Goal: Task Accomplishment & Management: Use online tool/utility

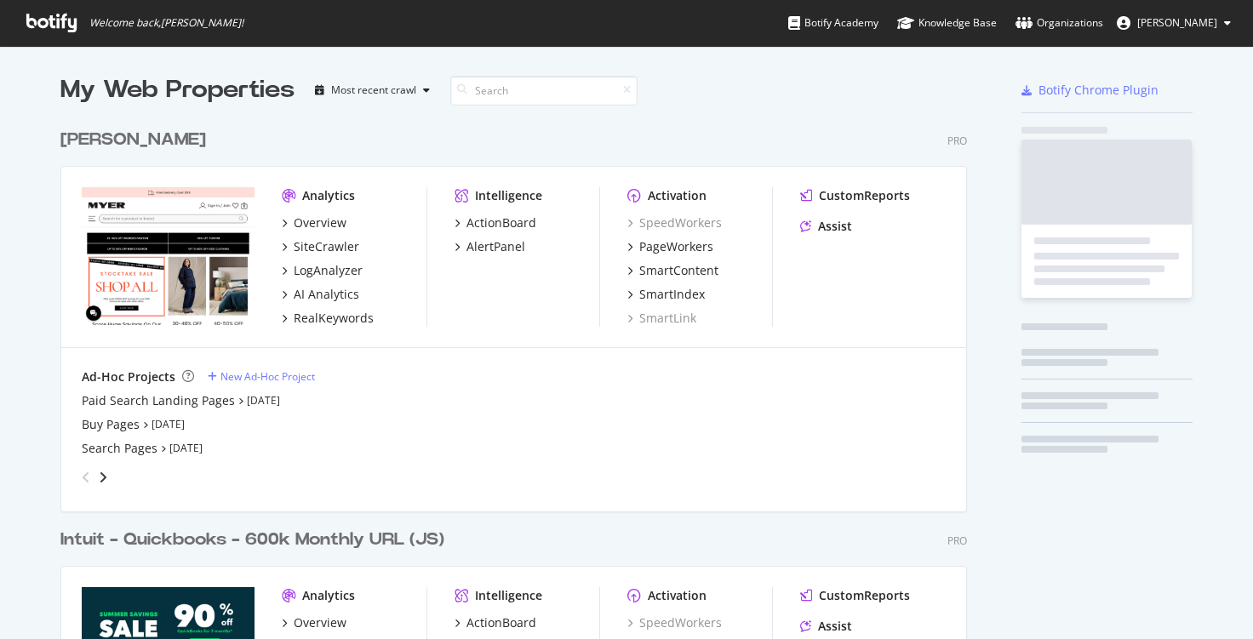
scroll to position [787, 907]
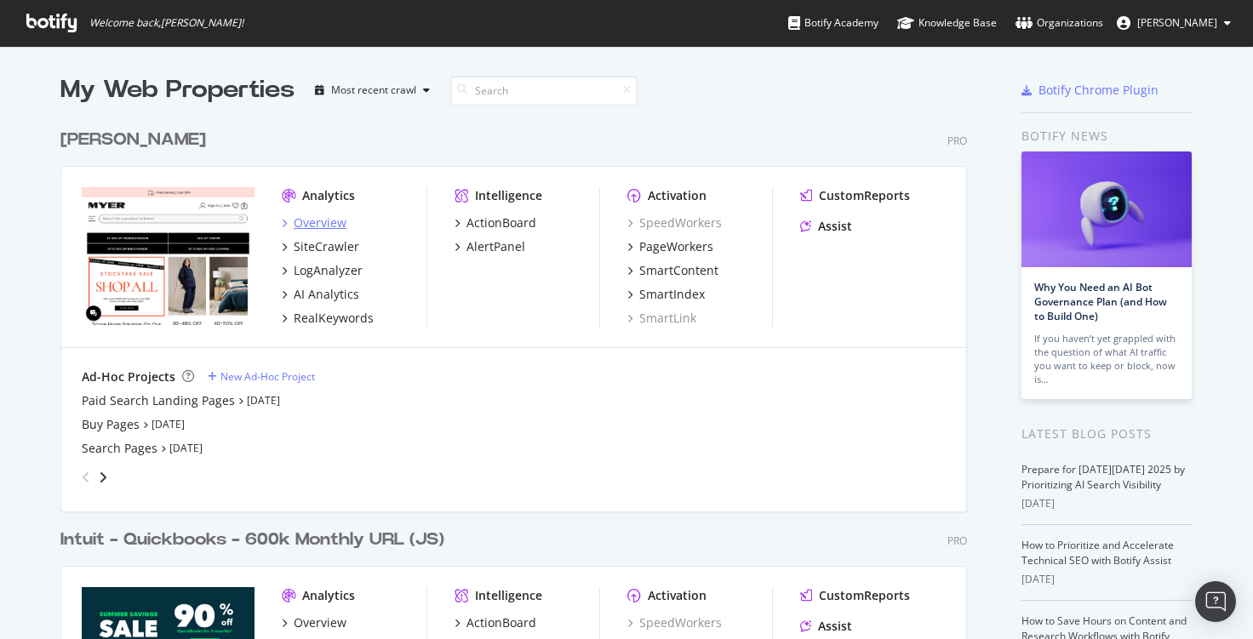
click at [338, 222] on div "Overview" at bounding box center [320, 222] width 53 height 17
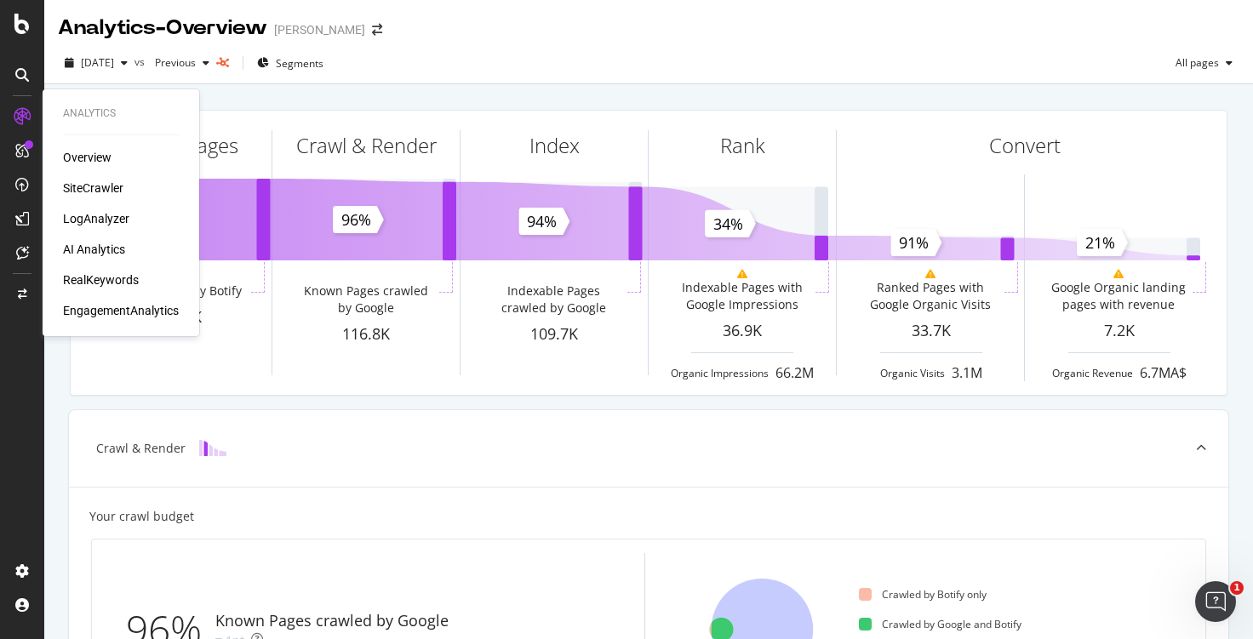
click at [115, 253] on div "AI Analytics" at bounding box center [94, 249] width 62 height 17
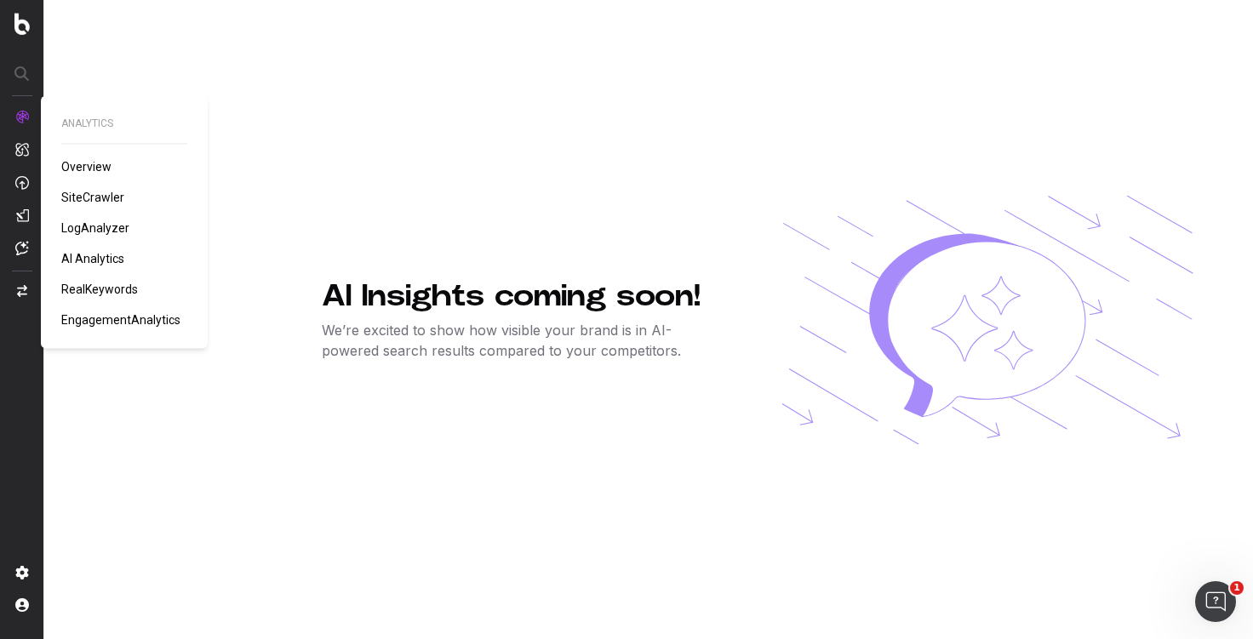
click at [73, 169] on span "Overview" at bounding box center [86, 167] width 50 height 14
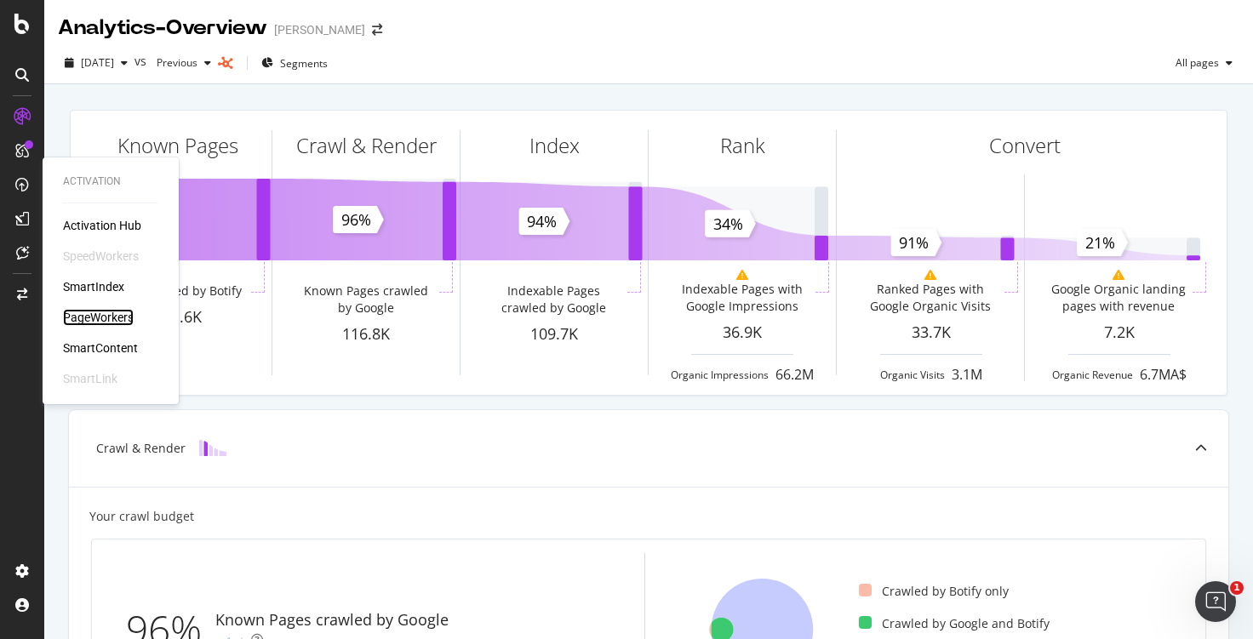
click at [104, 315] on div "PageWorkers" at bounding box center [98, 317] width 71 height 17
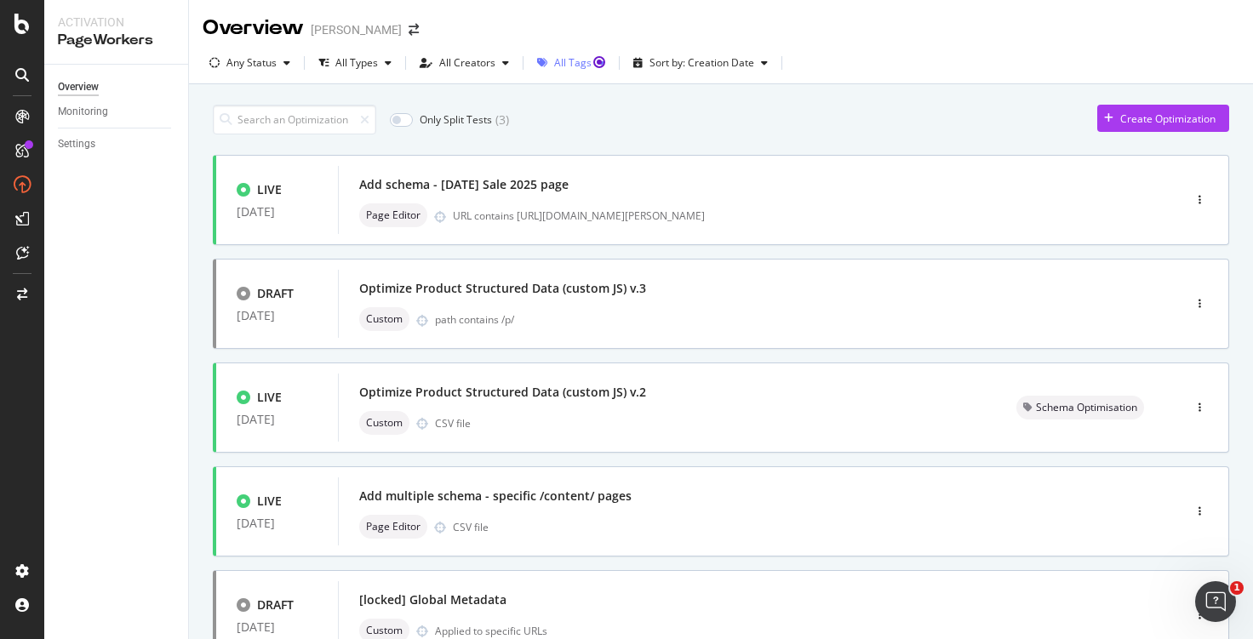
click at [603, 71] on div "All Tags" at bounding box center [571, 63] width 82 height 26
click at [929, 72] on div "Any Status All Types All Creators All Tags Sort by: Creation Date" at bounding box center [721, 66] width 1064 height 34
click at [548, 60] on div "button" at bounding box center [542, 63] width 24 height 10
click at [884, 39] on div "Overview [PERSON_NAME]" at bounding box center [721, 21] width 1064 height 43
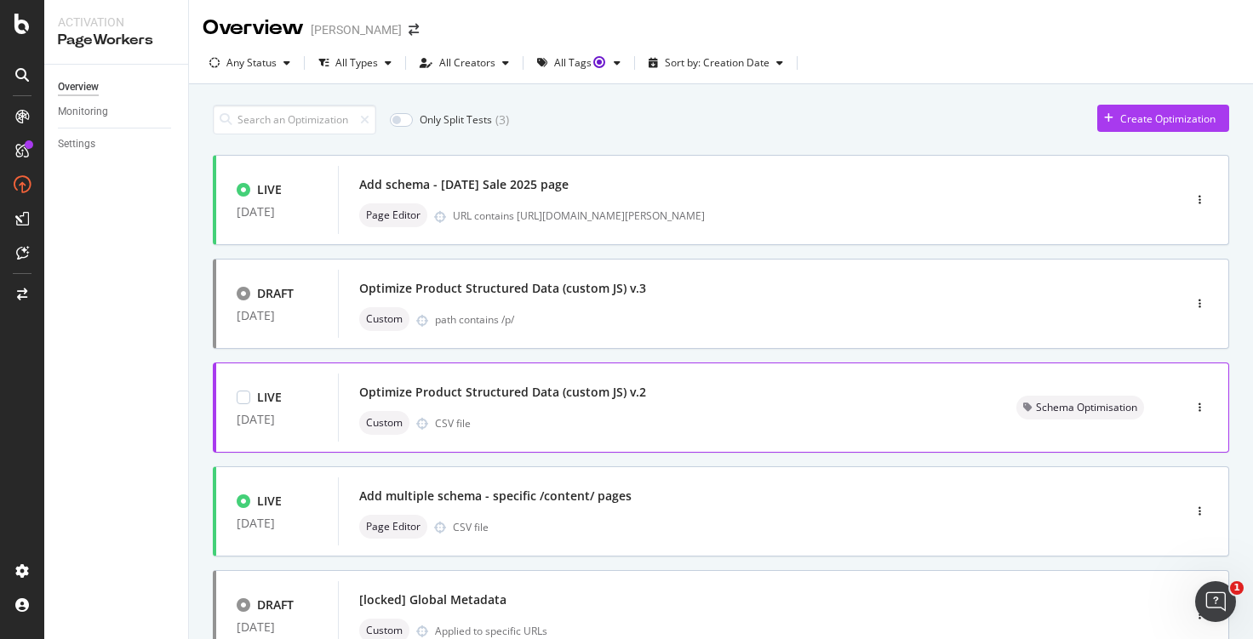
click at [650, 387] on div "Optimize Product Structured Data (custom JS) v.2" at bounding box center [667, 392] width 616 height 24
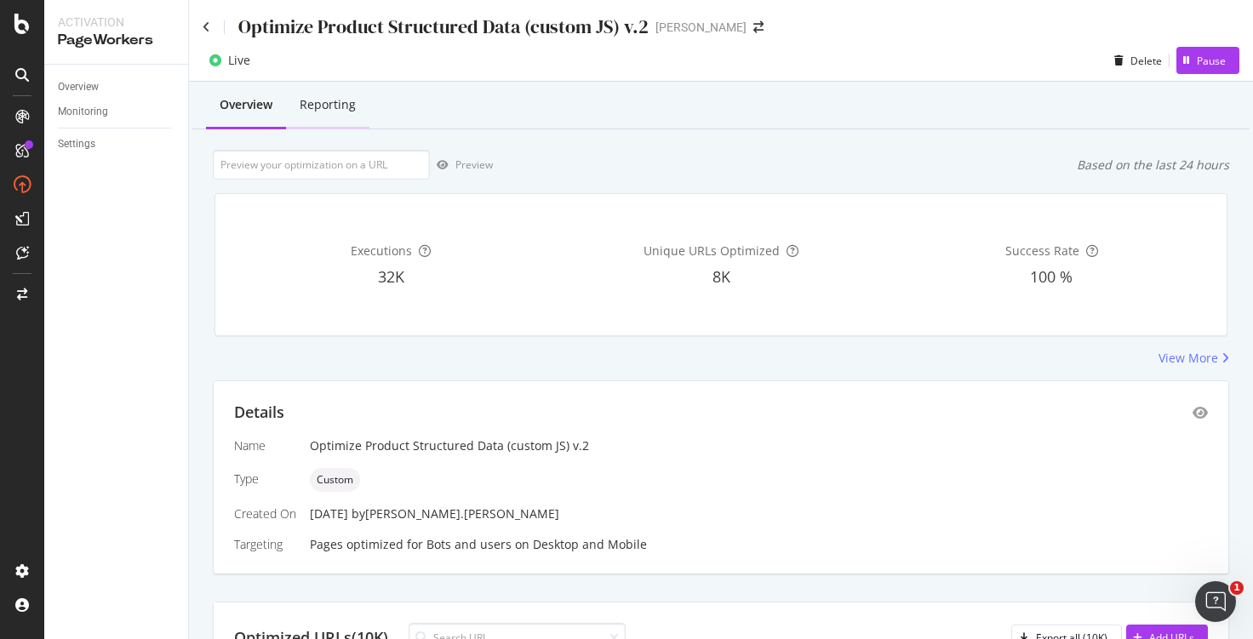
click at [323, 113] on div "Reporting" at bounding box center [327, 106] width 83 height 47
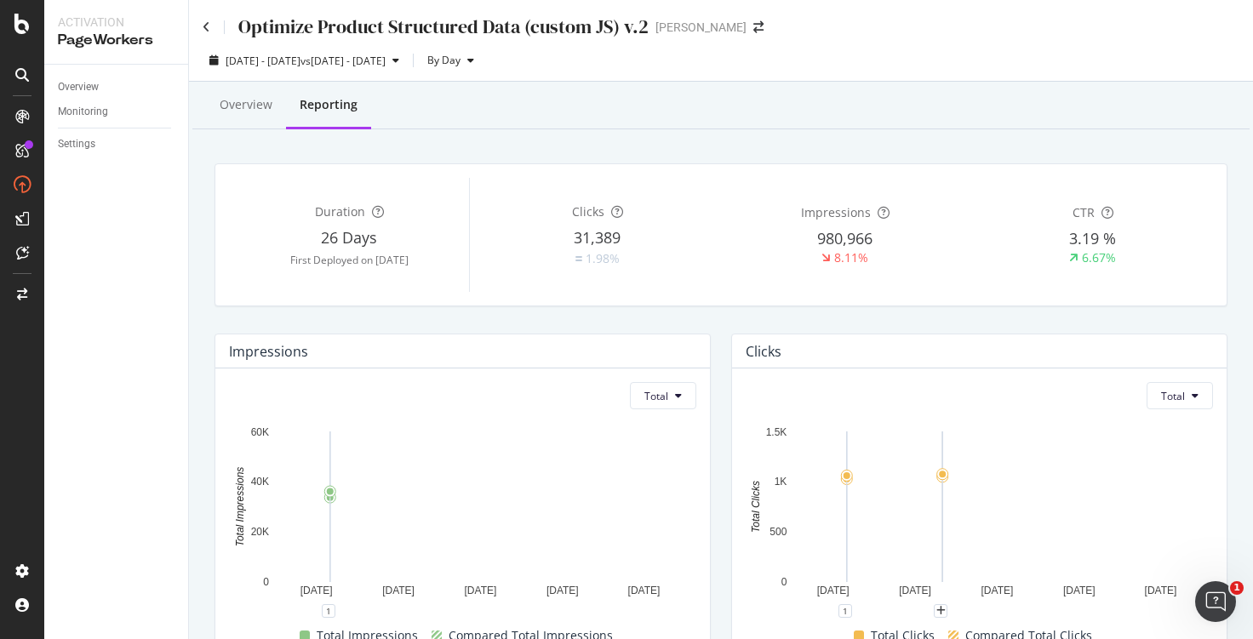
scroll to position [1, 0]
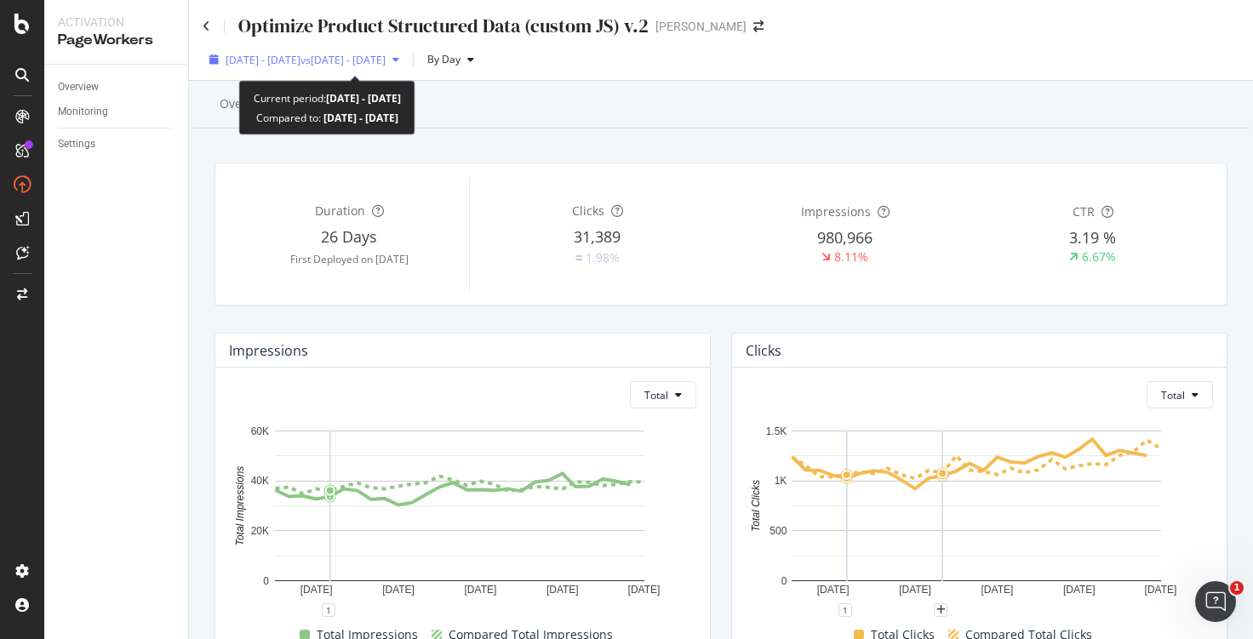
click at [386, 64] on span "vs [DATE] - [DATE]" at bounding box center [342, 60] width 85 height 14
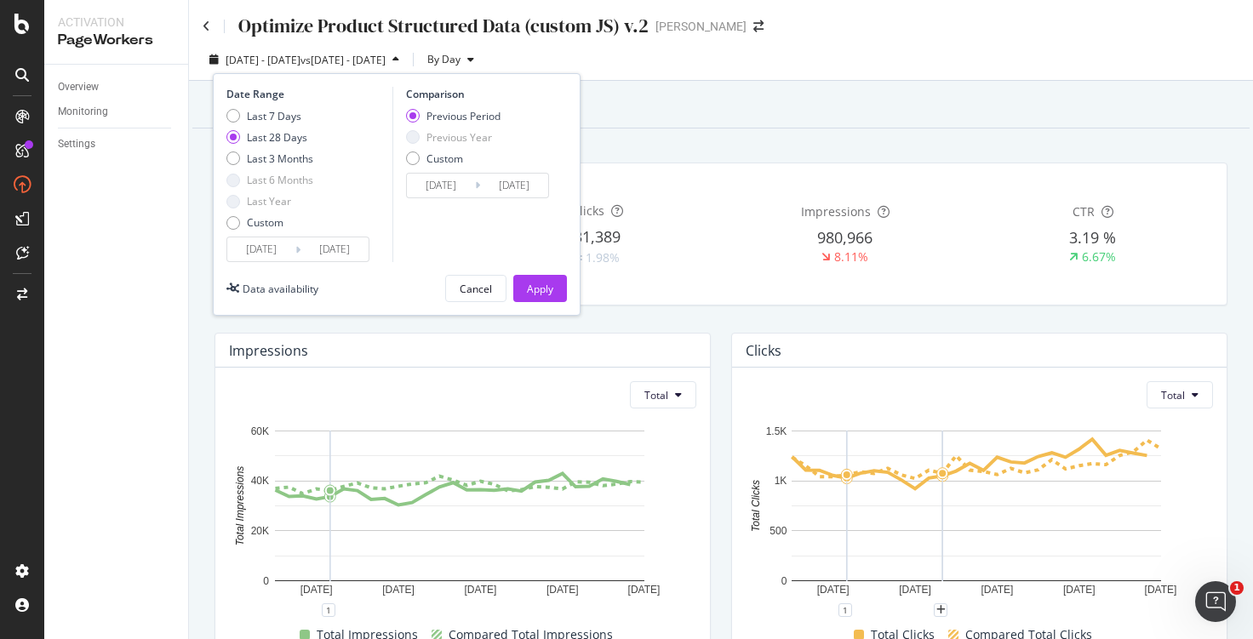
click at [420, 137] on div "Previous Year" at bounding box center [453, 137] width 94 height 14
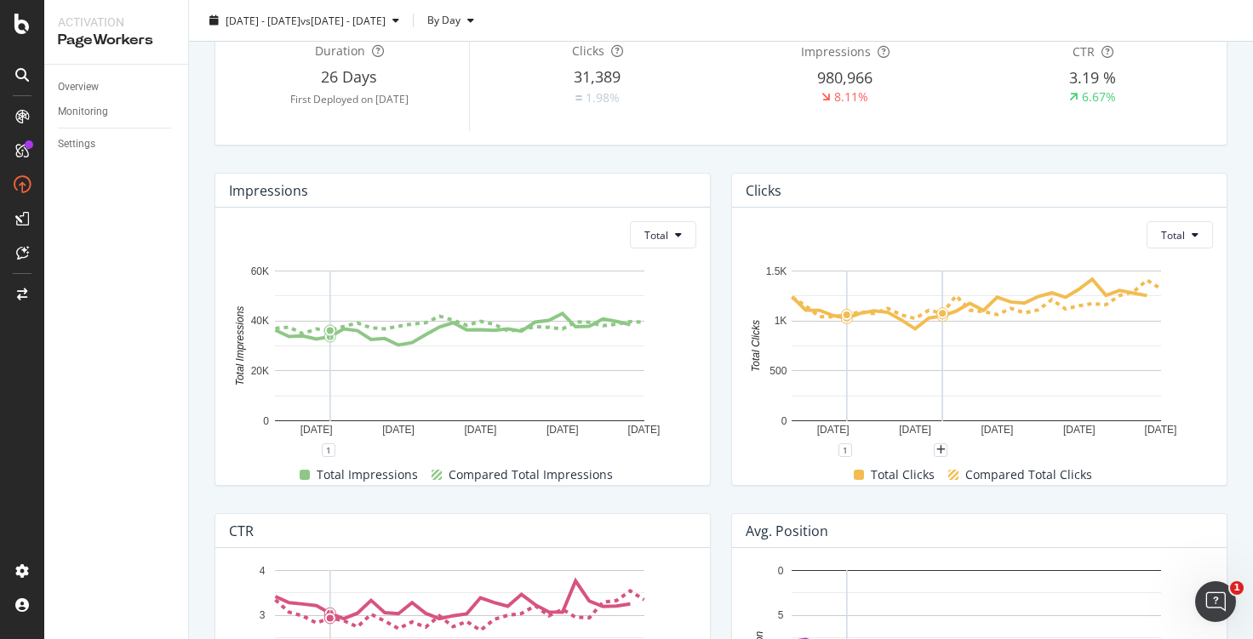
scroll to position [162, 0]
click at [1165, 232] on span "Total" at bounding box center [1173, 234] width 24 height 14
click at [1151, 307] on div "Average" at bounding box center [1168, 300] width 67 height 25
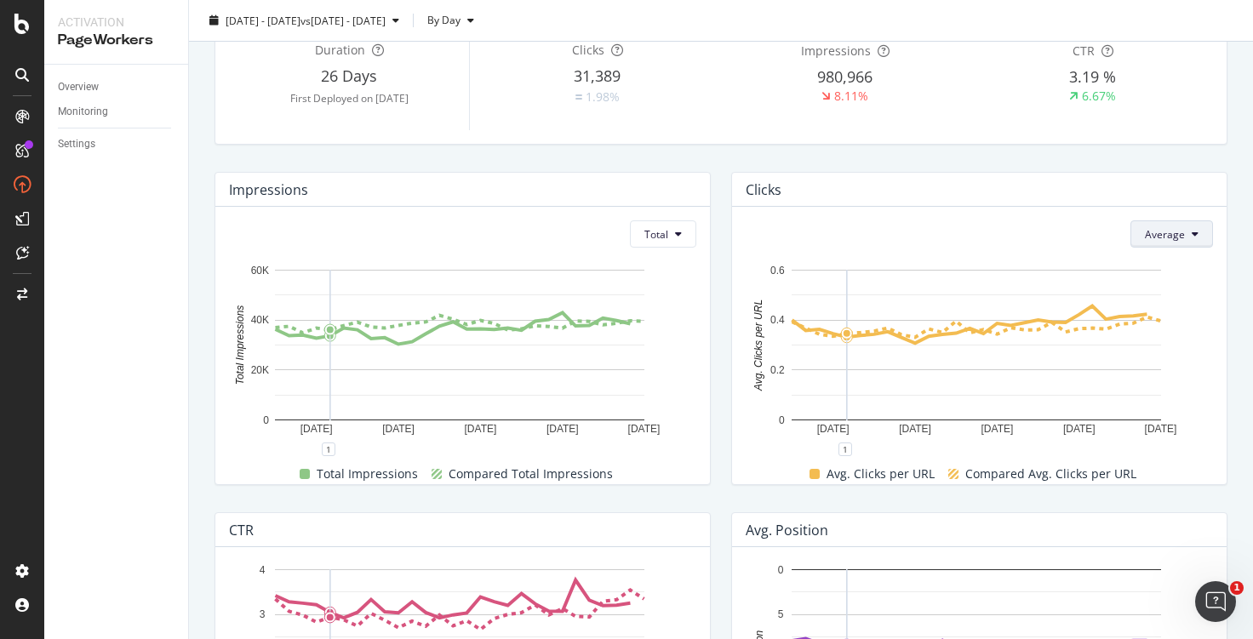
click at [1174, 232] on button "Average" at bounding box center [1171, 233] width 83 height 27
click at [1160, 254] on div "Total" at bounding box center [1154, 264] width 67 height 31
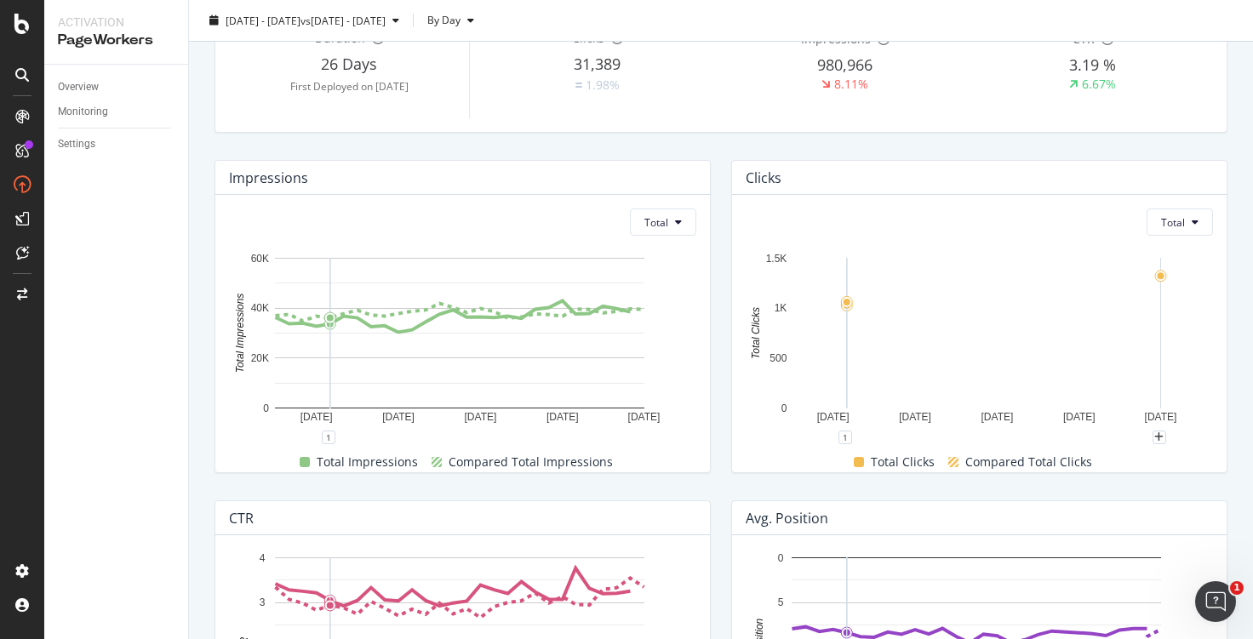
scroll to position [0, 0]
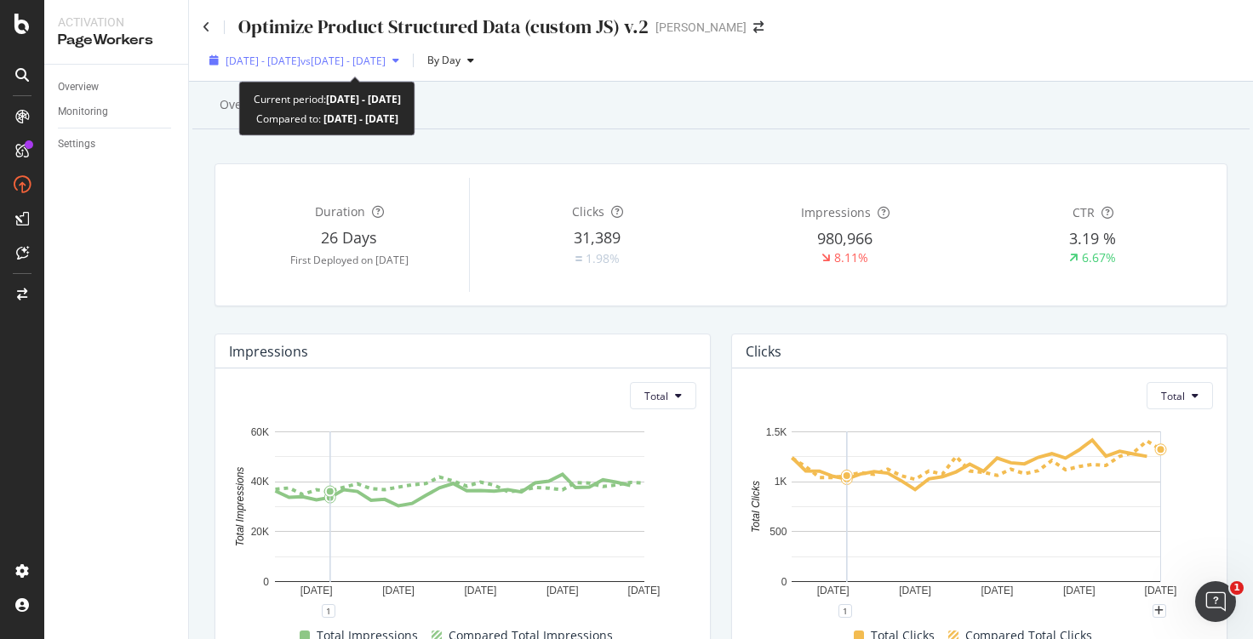
click at [406, 71] on div "[DATE] - [DATE] vs [DATE] - [DATE]" at bounding box center [304, 61] width 203 height 26
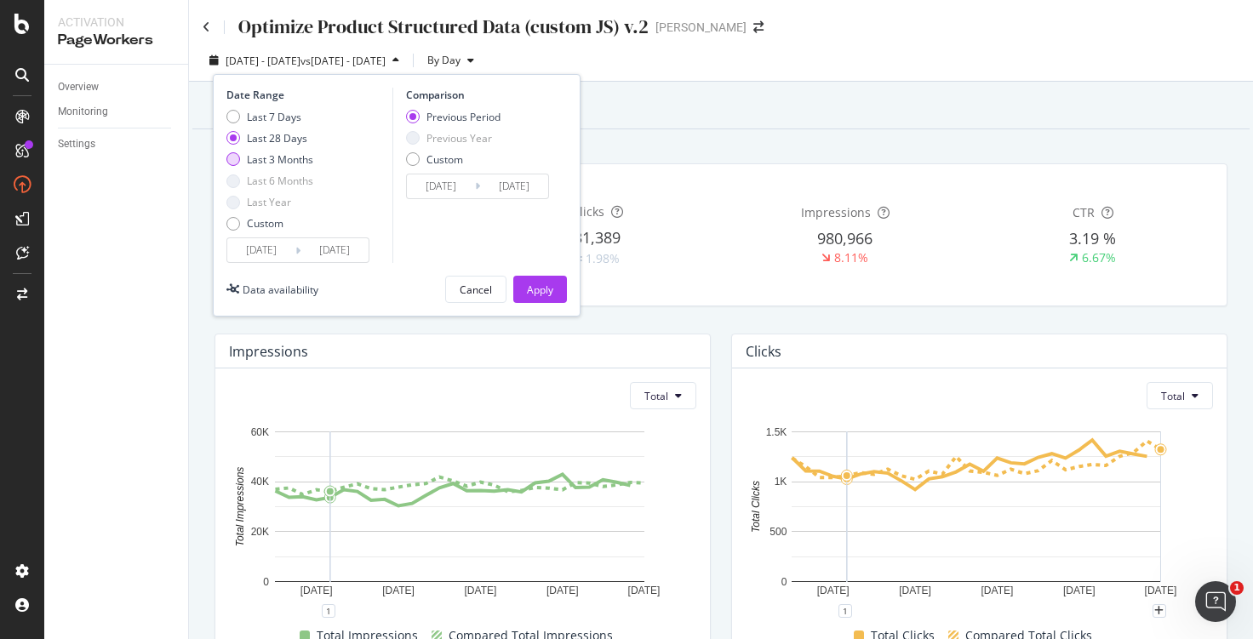
click at [230, 160] on div "Last 3 Months" at bounding box center [233, 159] width 14 height 14
type input "[DATE]"
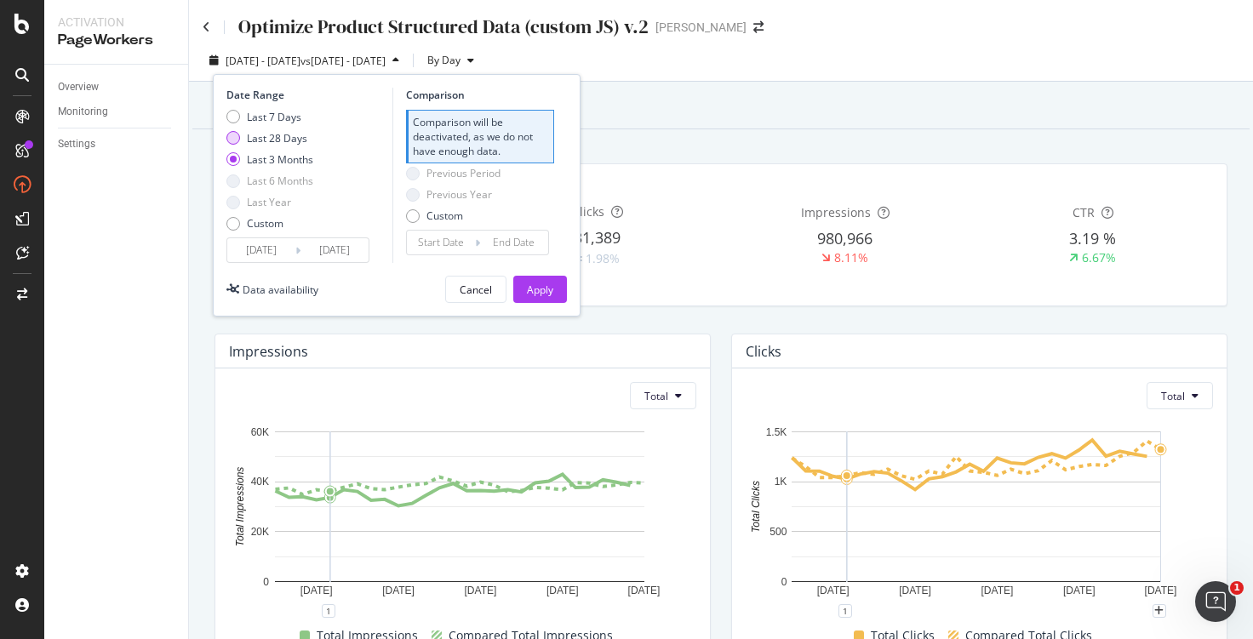
click at [298, 138] on div "Last 28 Days" at bounding box center [277, 138] width 60 height 14
type input "[DATE]"
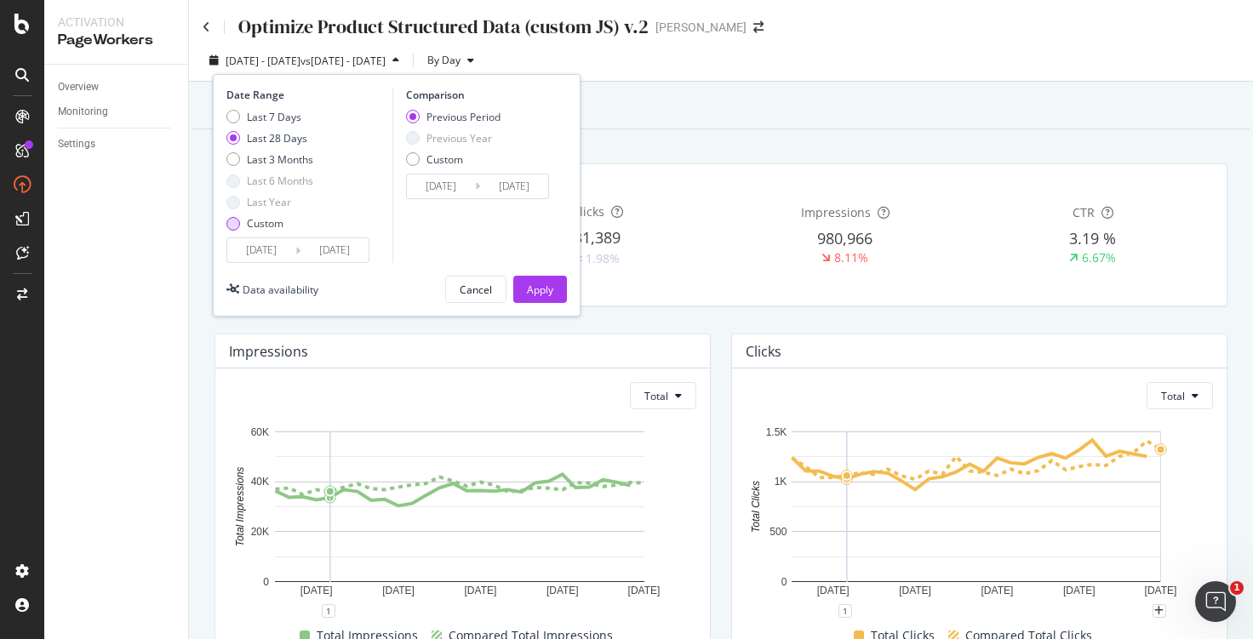
click at [263, 226] on div "Custom" at bounding box center [265, 223] width 37 height 14
click at [251, 261] on input "[DATE]" at bounding box center [261, 250] width 68 height 24
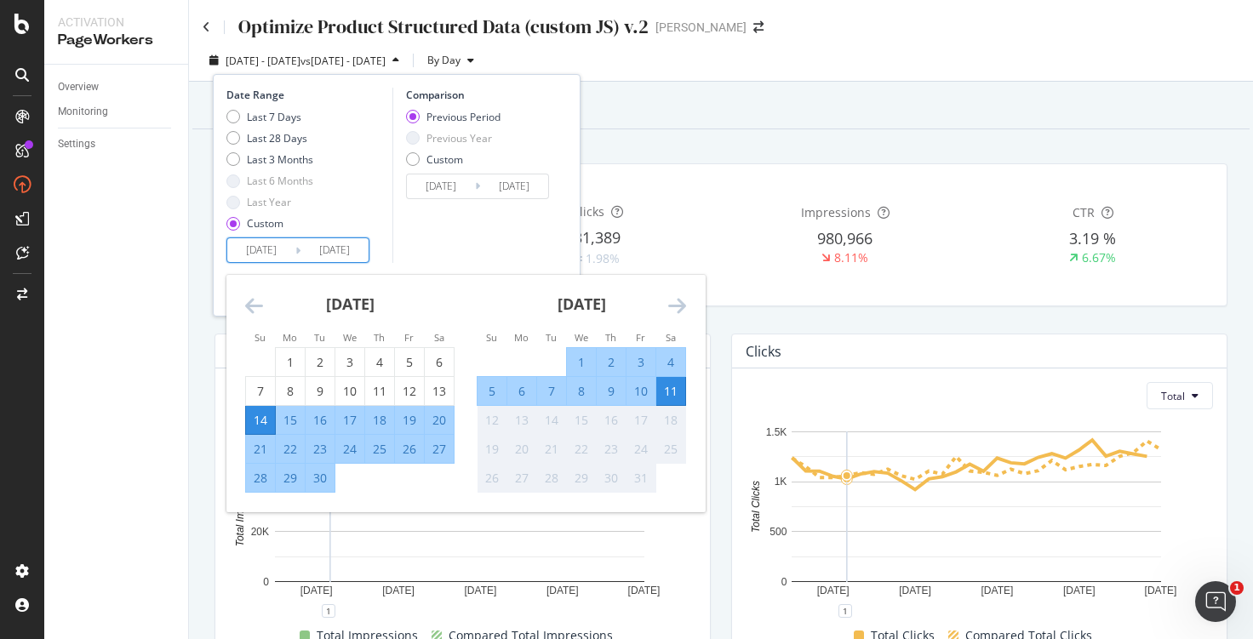
click at [374, 415] on div "18" at bounding box center [379, 420] width 29 height 17
type input "[DATE]"
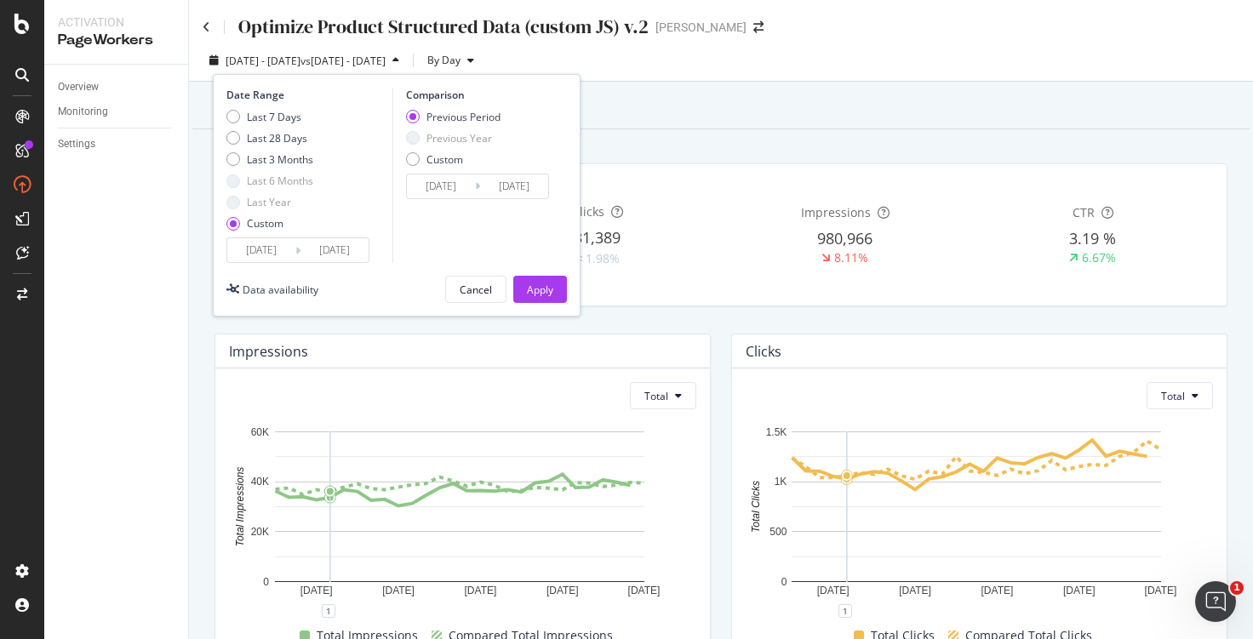
click at [553, 240] on div "Comparison Previous Period Previous Year Custom [DATE] Navigate forward to inte…" at bounding box center [473, 175] width 162 height 175
click at [533, 291] on div "Apply" at bounding box center [540, 290] width 26 height 14
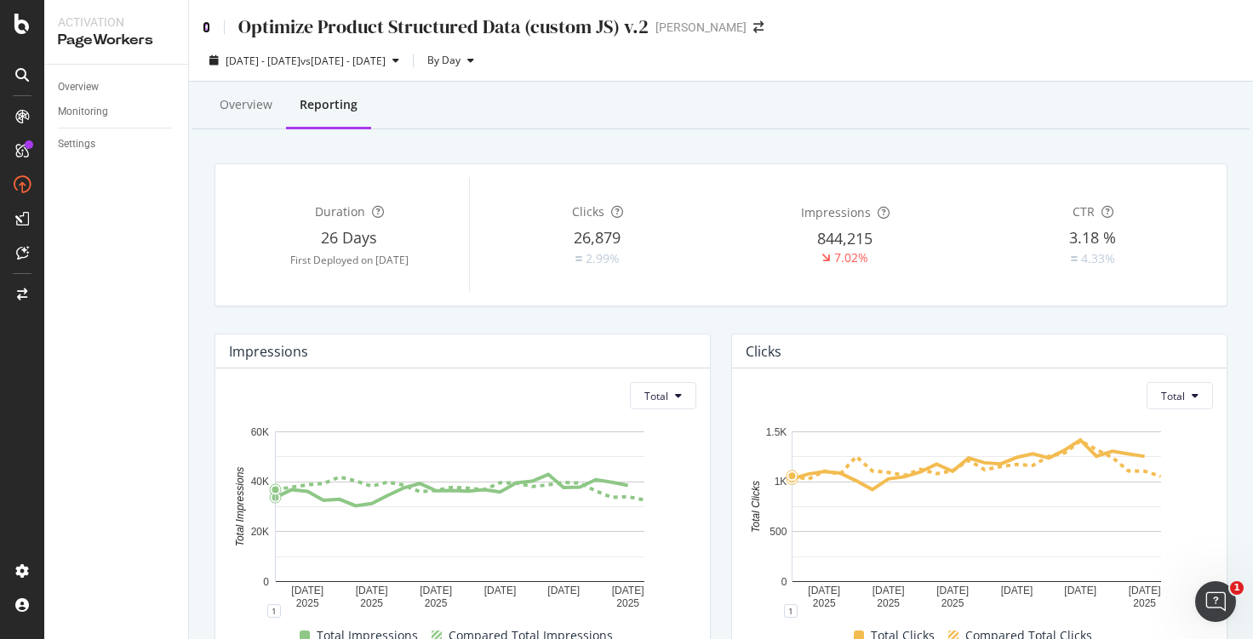
click at [208, 22] on icon at bounding box center [207, 27] width 8 height 12
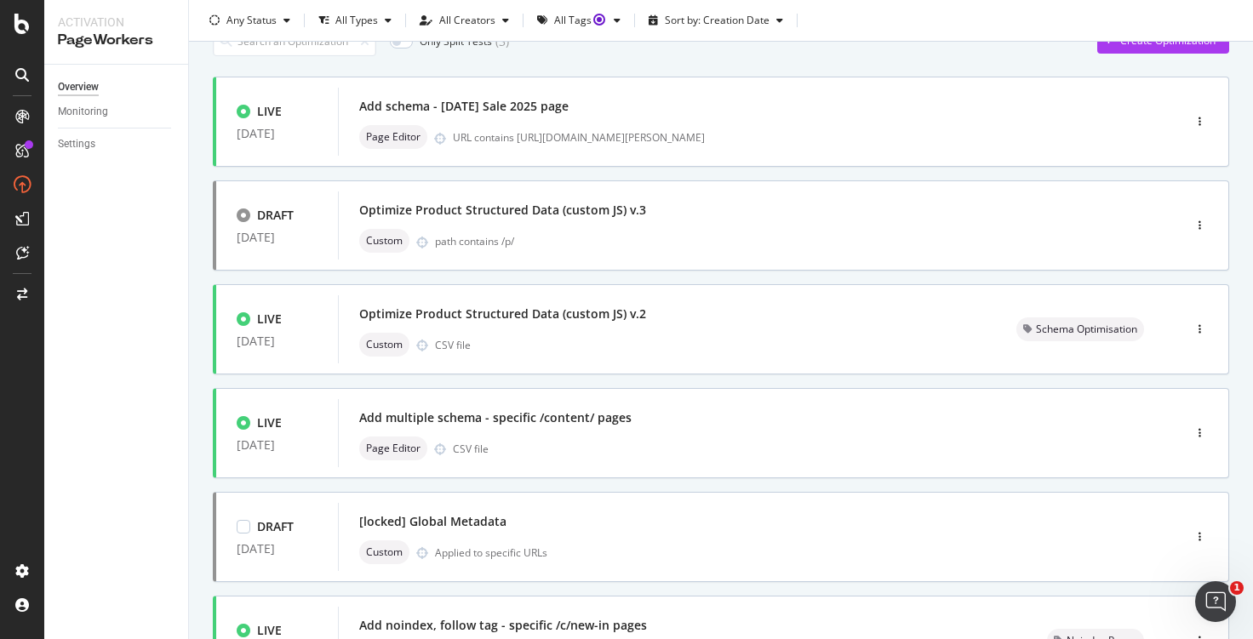
scroll to position [77, 0]
click at [736, 346] on div "Custom CSV file" at bounding box center [667, 346] width 616 height 24
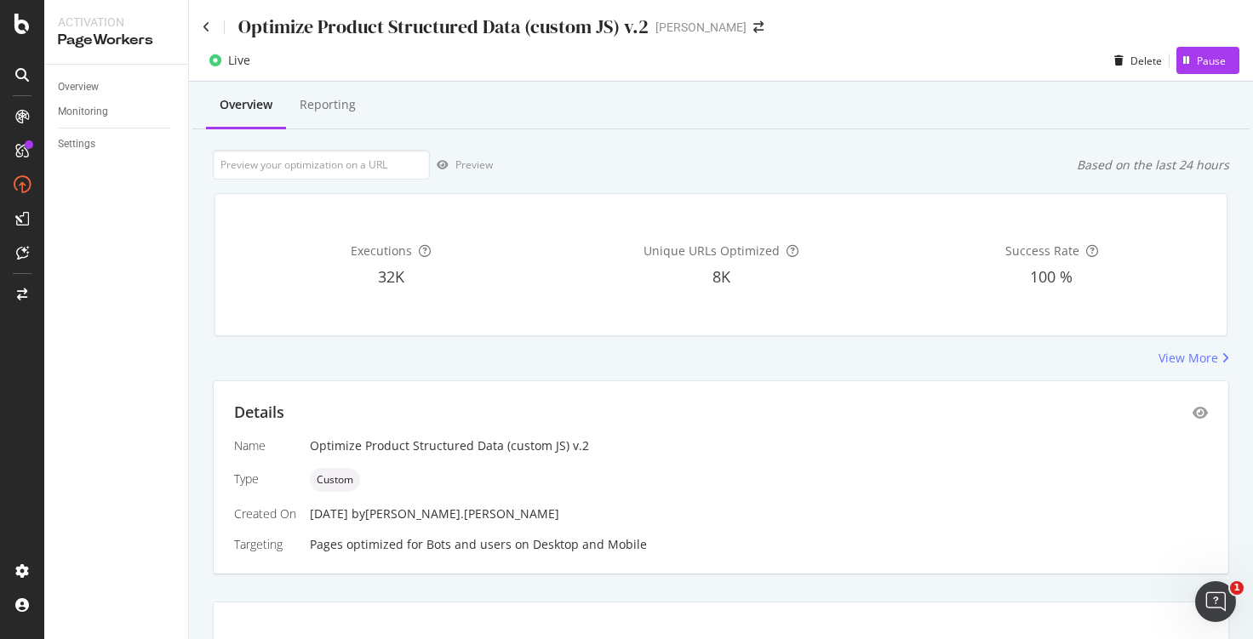
scroll to position [14, 0]
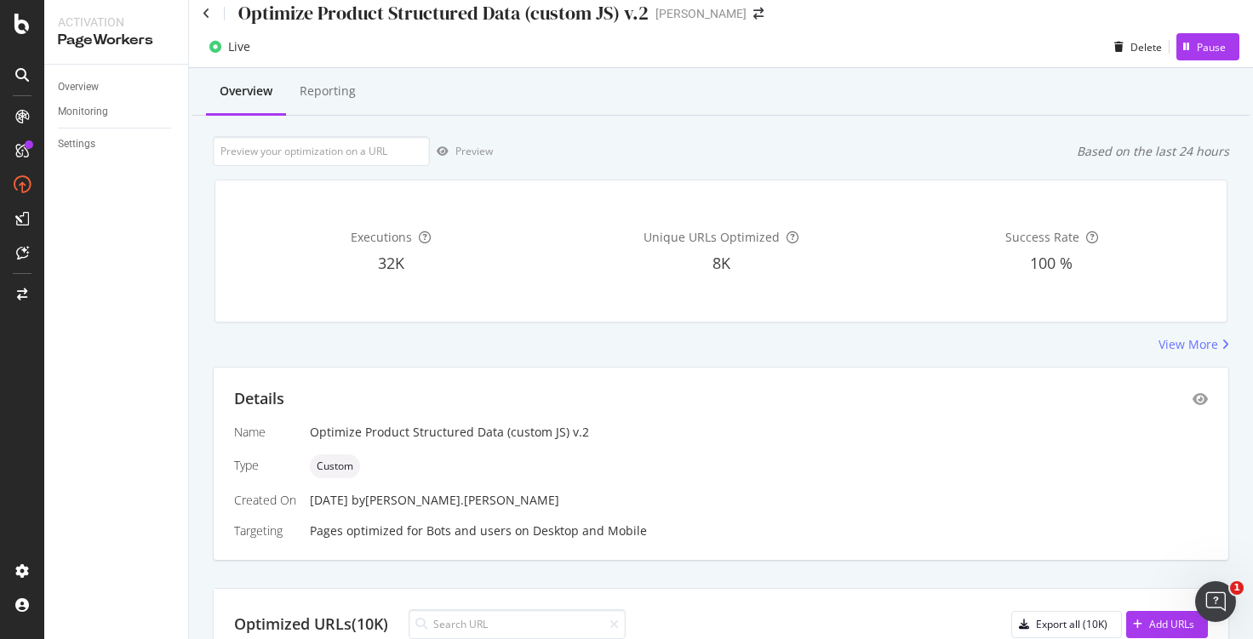
click at [751, 144] on div "Preview Based on the last 24 hours" at bounding box center [721, 151] width 1016 height 30
